Goal: Find specific page/section: Find specific page/section

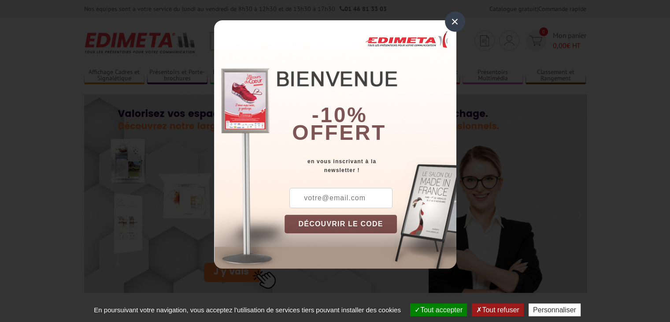
click at [456, 19] on div "×" at bounding box center [455, 21] width 20 height 20
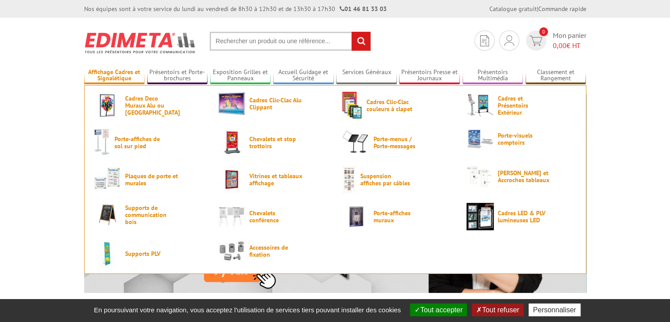
click at [125, 75] on link "Affichage Cadres et Signalétique" at bounding box center [114, 75] width 61 height 15
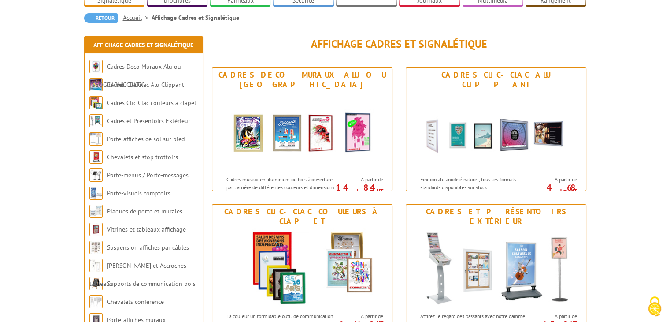
scroll to position [88, 0]
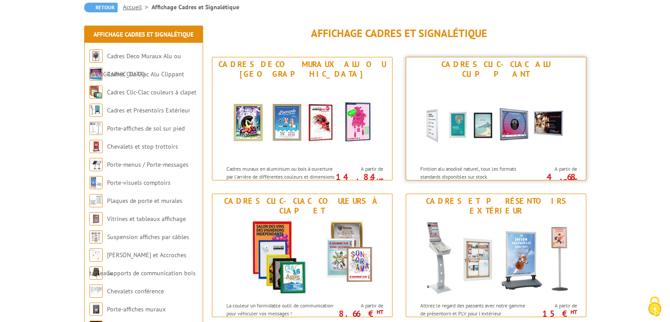
click at [448, 165] on p "Finition alu anodisé naturel, tous les formats standards disponibles sur stock." at bounding box center [474, 172] width 109 height 15
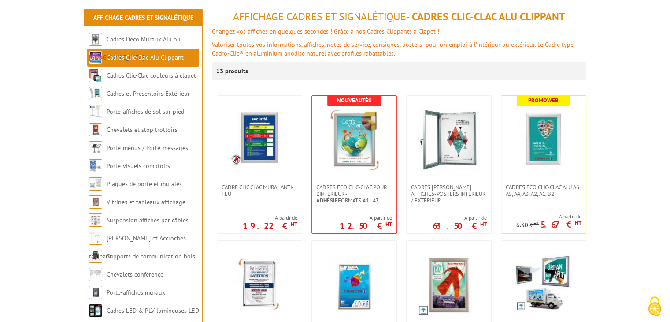
scroll to position [132, 0]
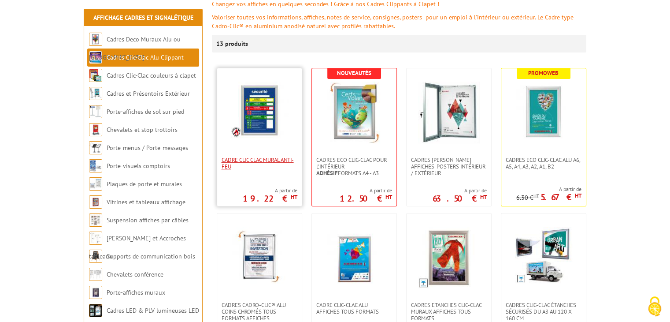
click at [270, 162] on span "Cadre CLIC CLAC Mural ANTI-FEU" at bounding box center [260, 162] width 76 height 13
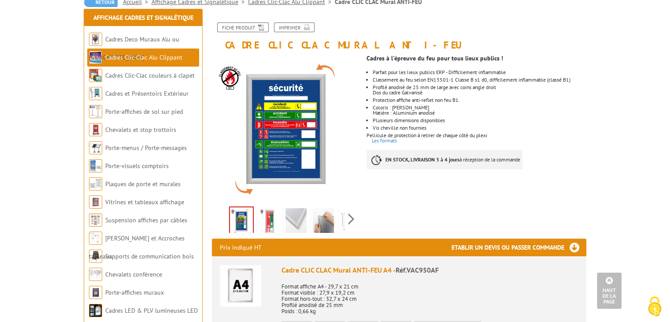
scroll to position [88, 0]
